Goal: Task Accomplishment & Management: Complete application form

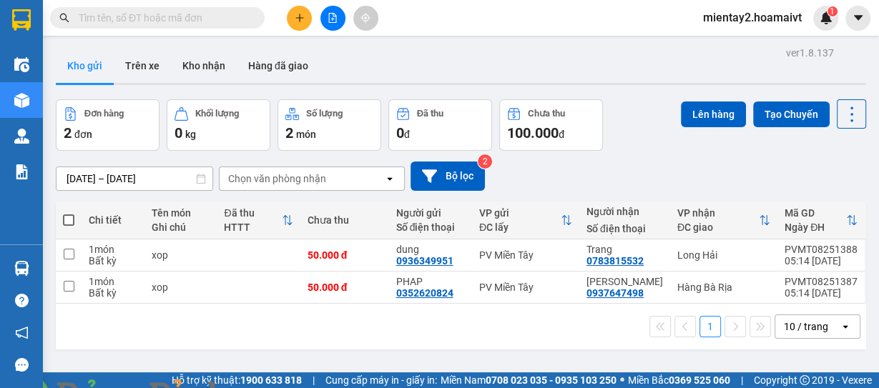
click at [300, 17] on icon "plus" at bounding box center [299, 17] width 8 height 1
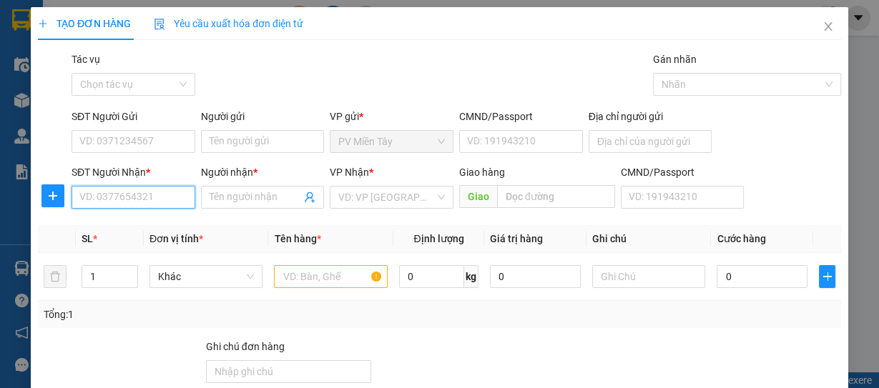
click at [172, 197] on input "SĐT Người Nhận *" at bounding box center [133, 197] width 124 height 23
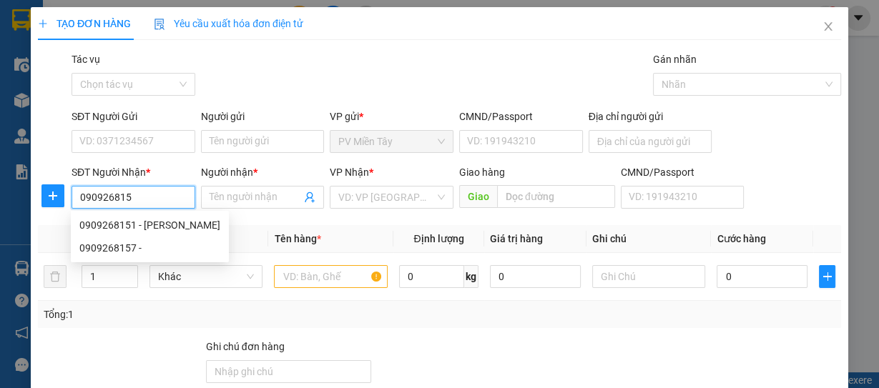
type input "0909268151"
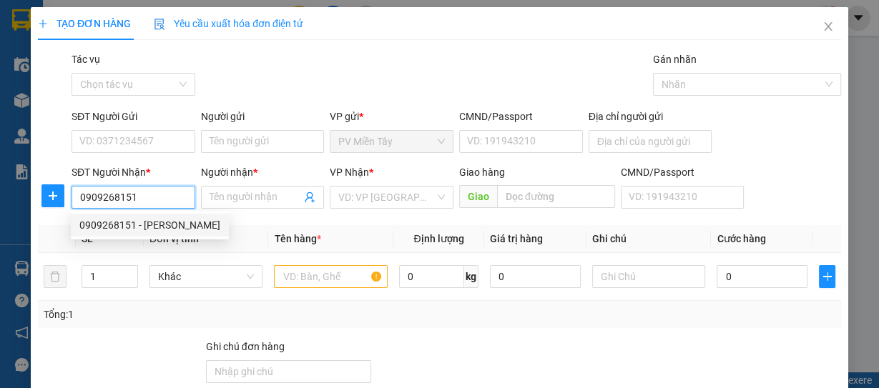
click at [161, 227] on div "0909268151 - [PERSON_NAME]" at bounding box center [149, 225] width 141 height 16
type input "HIỀN"
type input "cai mep"
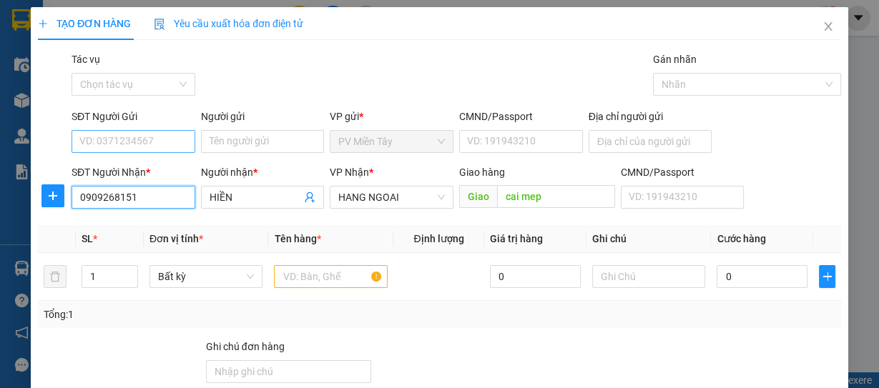
type input "0909268151"
click at [177, 140] on input "SĐT Người Gửi" at bounding box center [133, 141] width 124 height 23
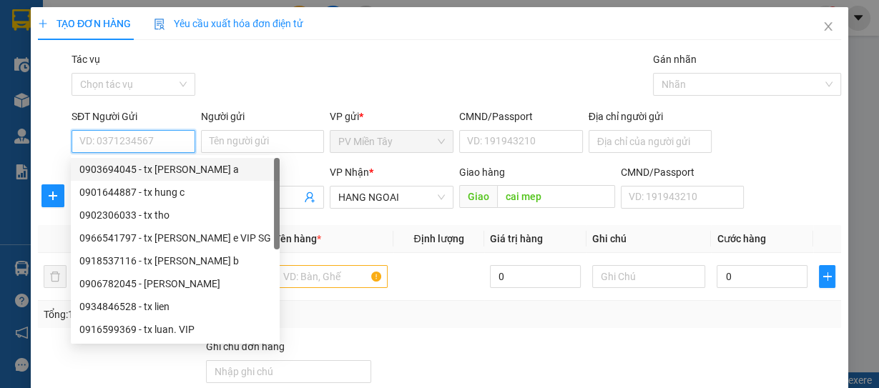
click at [169, 168] on div "0903694045 - tx [PERSON_NAME] a" at bounding box center [175, 170] width 192 height 16
type input "0903694045"
type input "tx [PERSON_NAME] a"
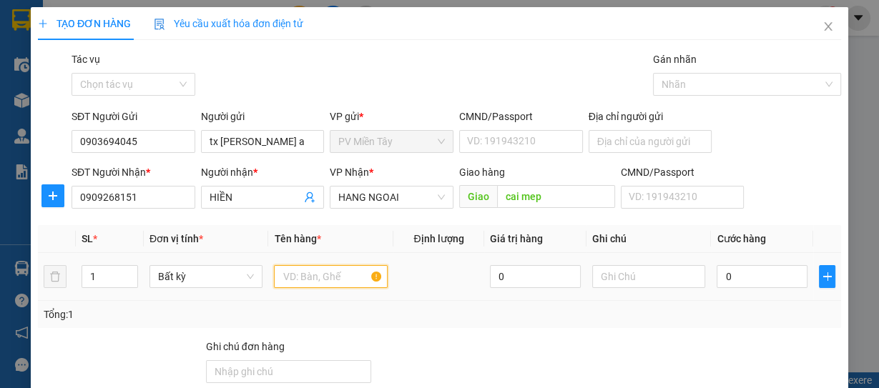
click at [310, 282] on input "text" at bounding box center [331, 276] width 114 height 23
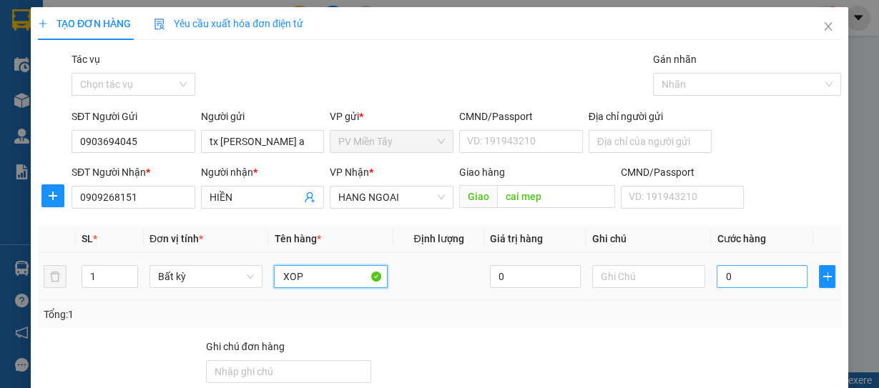
type input "XOP"
click at [781, 272] on input "0" at bounding box center [761, 276] width 91 height 23
type input "6"
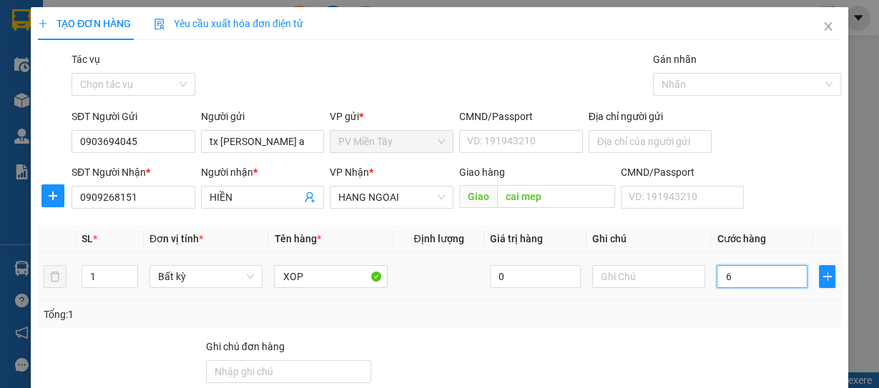
type input "60"
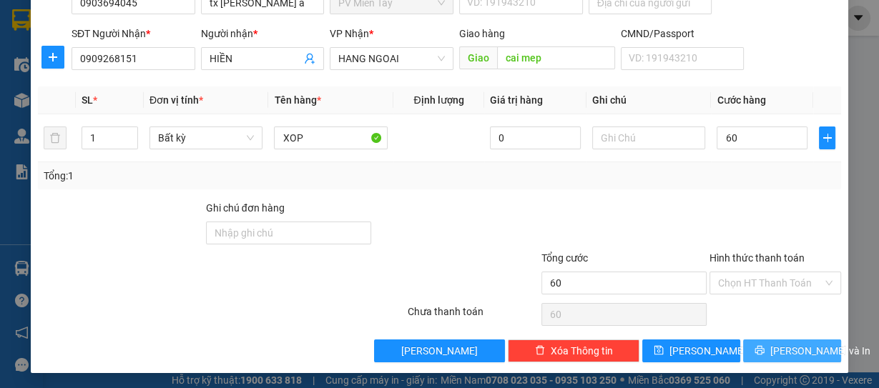
type input "60.000"
click at [793, 347] on span "[PERSON_NAME] và In" at bounding box center [820, 351] width 100 height 16
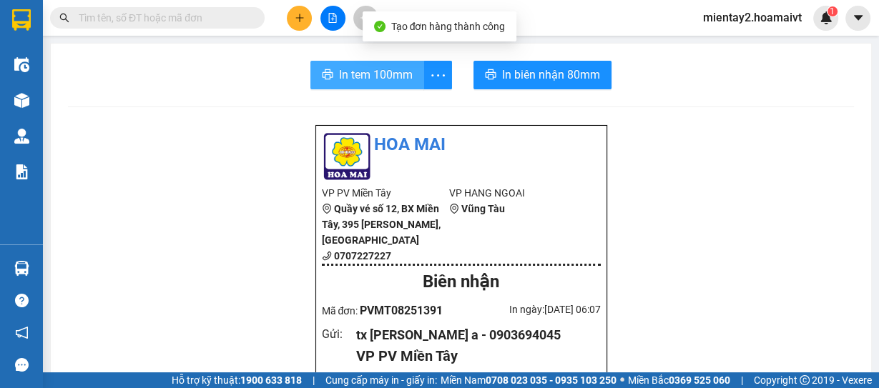
click at [396, 70] on span "In tem 100mm" at bounding box center [376, 75] width 74 height 18
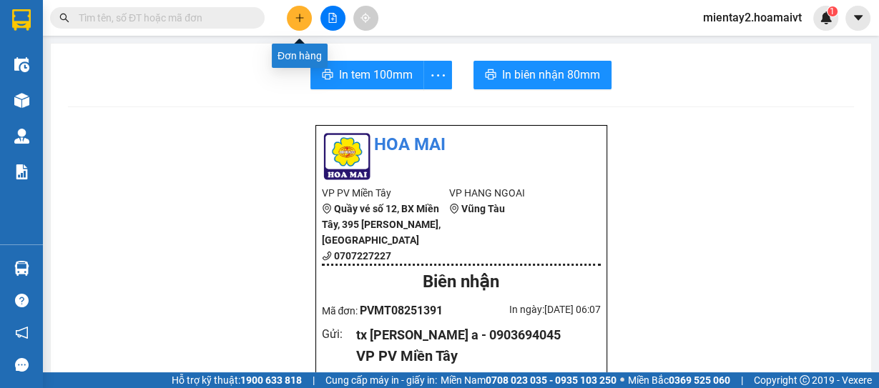
click at [306, 15] on button at bounding box center [299, 18] width 25 height 25
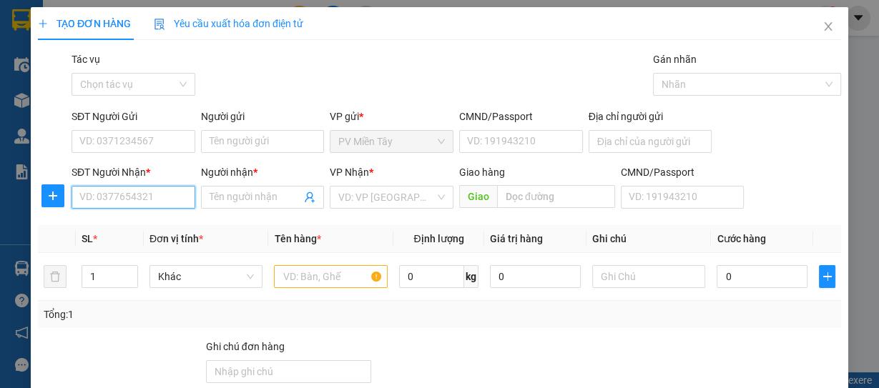
click at [165, 197] on input "SĐT Người Nhận *" at bounding box center [133, 197] width 124 height 23
click at [125, 219] on div "0937379931 - Mai" at bounding box center [131, 225] width 105 height 16
type input "0937379931"
type input "Mai"
type input "Phu My"
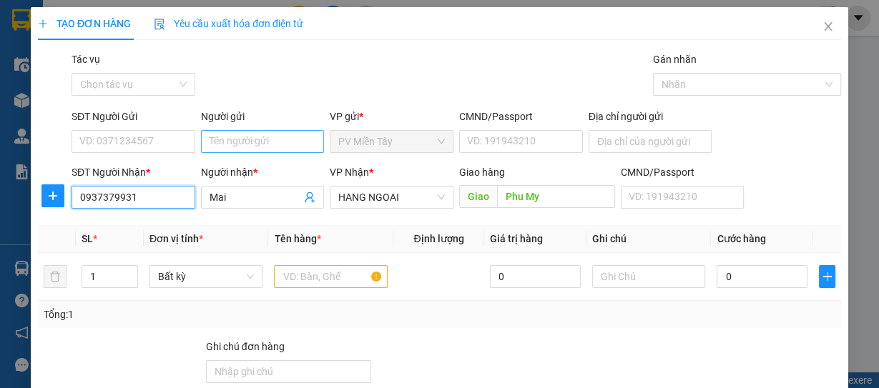
type input "0937379931"
click at [267, 136] on input "Người gửi" at bounding box center [263, 141] width 124 height 23
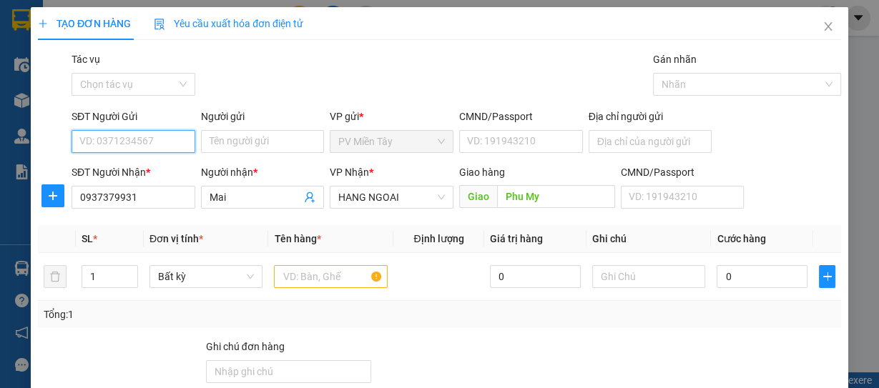
click at [170, 143] on input "SĐT Người Gửi" at bounding box center [133, 141] width 124 height 23
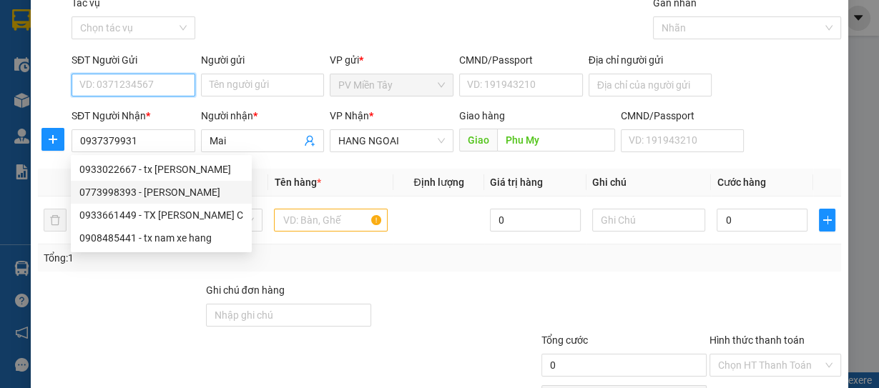
scroll to position [57, 0]
click at [252, 173] on th "Đơn vị tính *" at bounding box center [206, 182] width 125 height 28
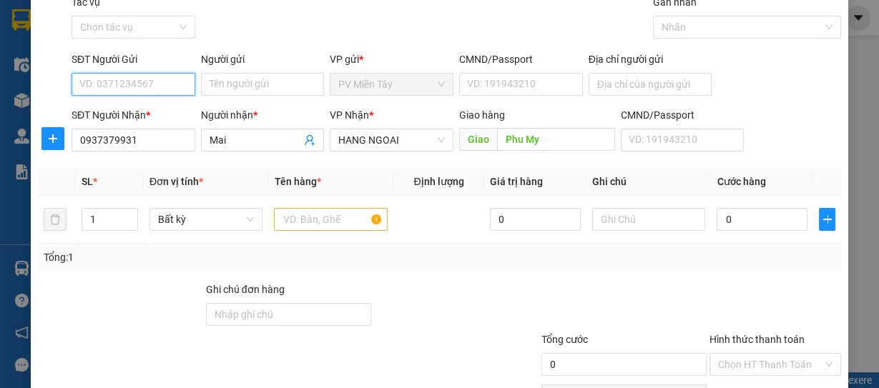
click at [163, 83] on input "SĐT Người Gửi" at bounding box center [133, 84] width 124 height 23
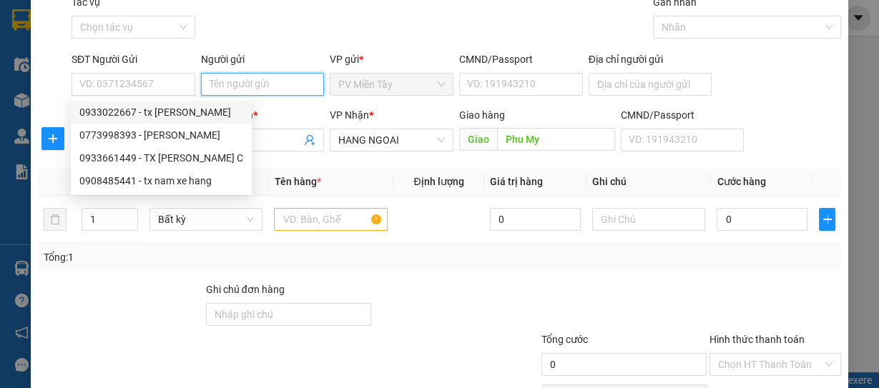
click at [229, 80] on input "Người gửi" at bounding box center [263, 84] width 124 height 23
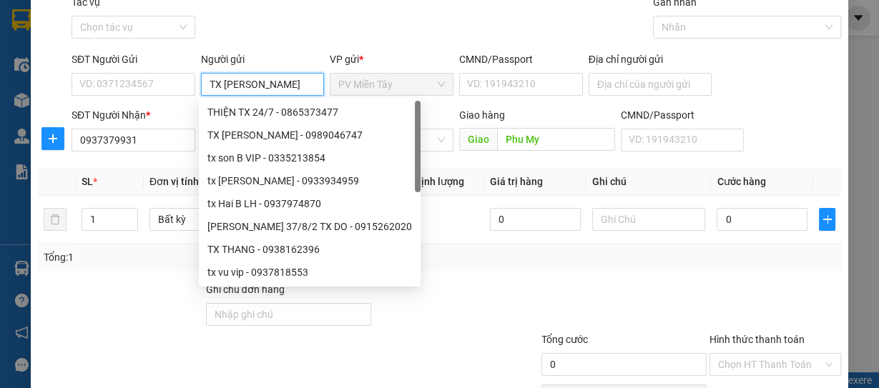
type input "TX TUAN"
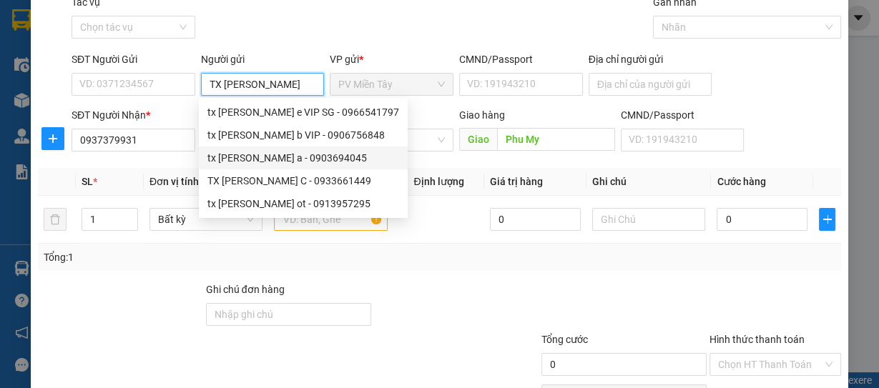
click at [244, 163] on div "tx tuan a - 0903694045" at bounding box center [303, 158] width 192 height 16
type input "0903694045"
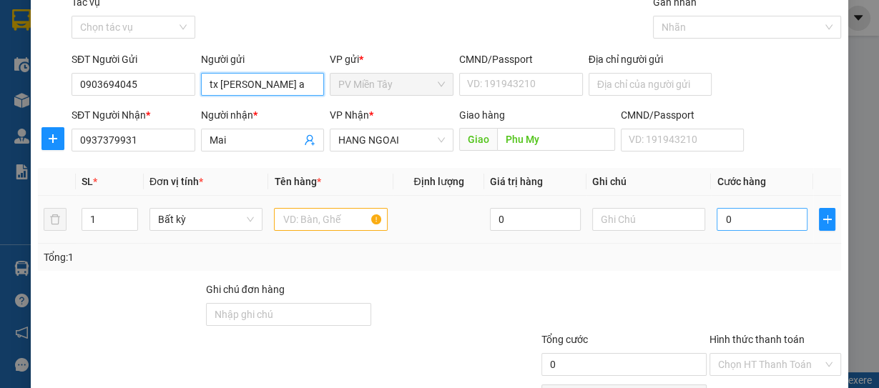
type input "tx tuan a"
click at [754, 213] on input "0" at bounding box center [761, 219] width 91 height 23
type input "6"
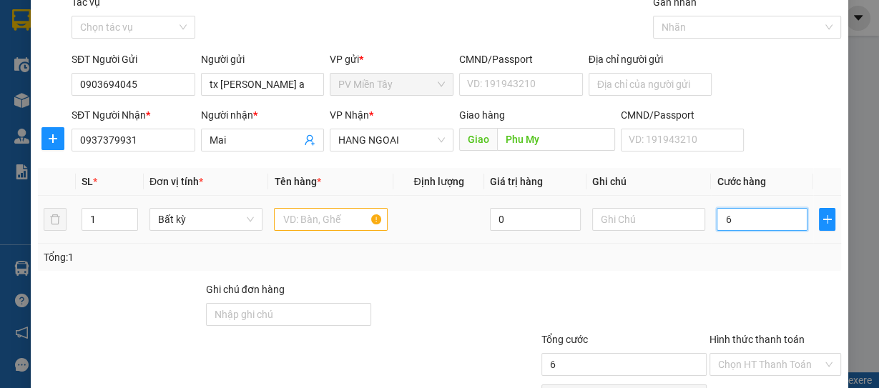
type input "60"
type input "60.000"
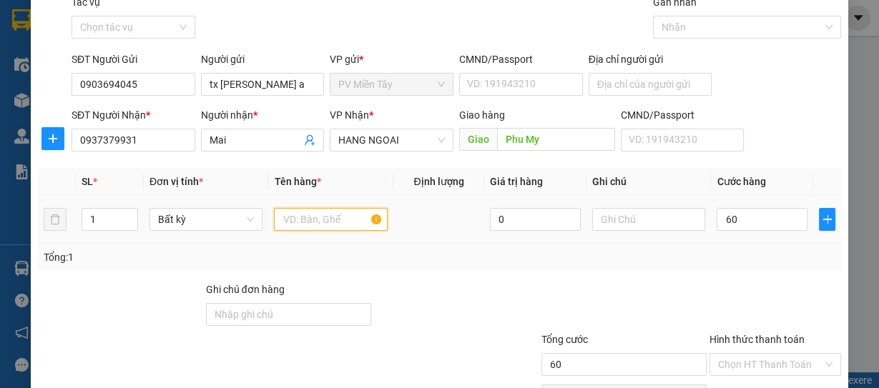
type input "60.000"
click at [303, 213] on input "text" at bounding box center [331, 219] width 114 height 23
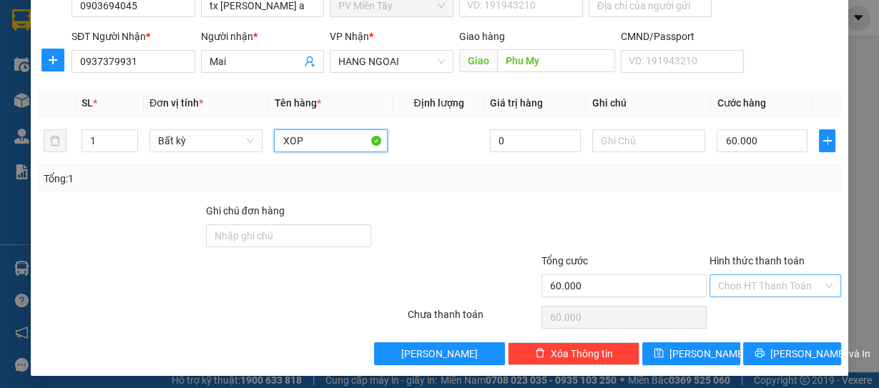
scroll to position [139, 0]
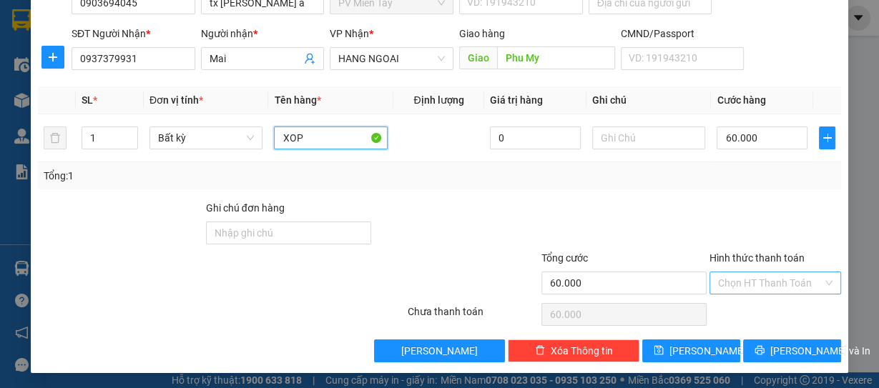
type input "XOP"
click at [783, 280] on input "Hình thức thanh toán" at bounding box center [770, 282] width 104 height 21
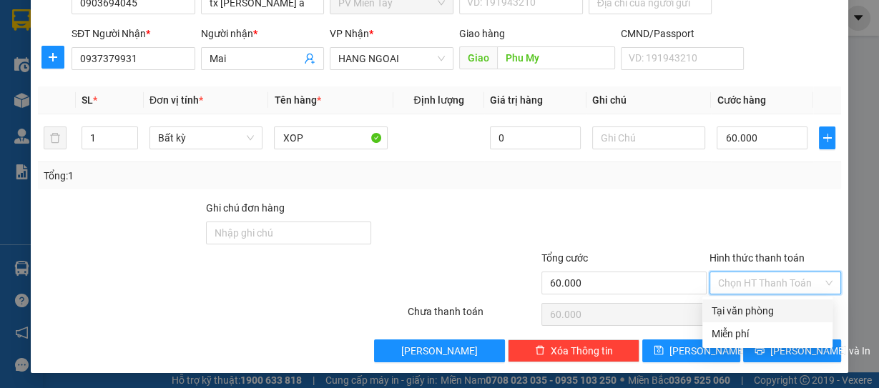
drag, startPoint x: 780, startPoint y: 305, endPoint x: 779, endPoint y: 343, distance: 38.6
click at [780, 305] on div "Tại văn phòng" at bounding box center [767, 311] width 113 height 16
type input "0"
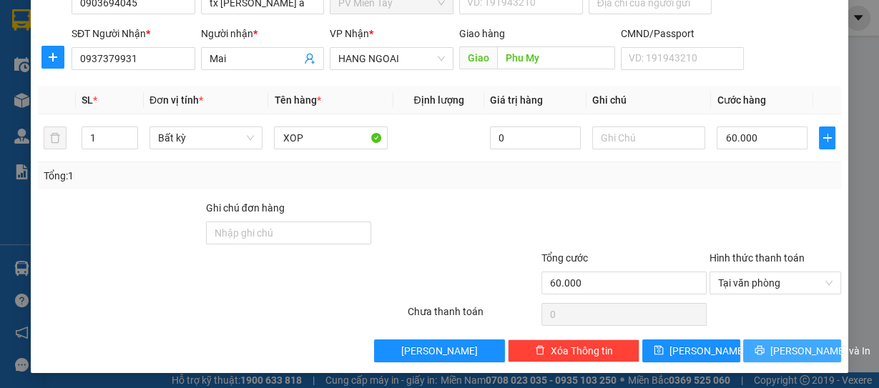
click at [779, 344] on span "Lưu và In" at bounding box center [820, 351] width 100 height 16
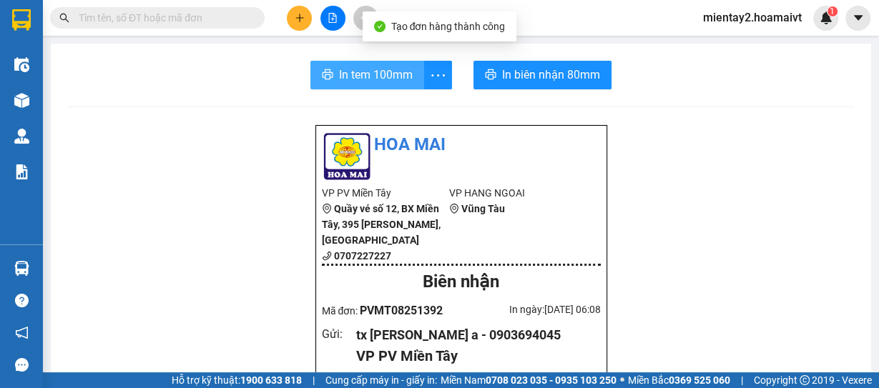
click at [404, 77] on span "In tem 100mm" at bounding box center [376, 75] width 74 height 18
